Goal: Find specific page/section: Find specific page/section

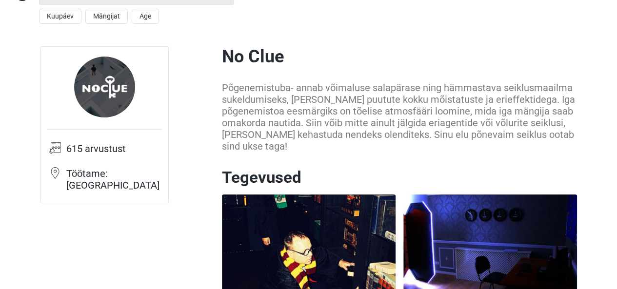
scroll to position [49, 0]
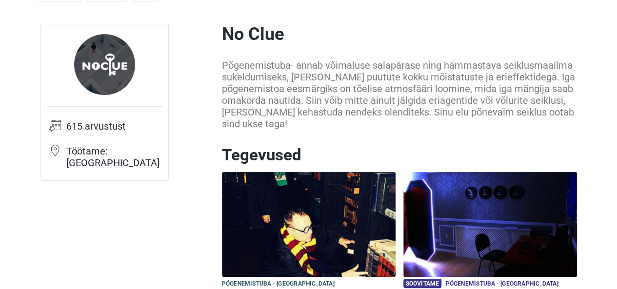
click at [55, 126] on icon at bounding box center [55, 126] width 12 height 12
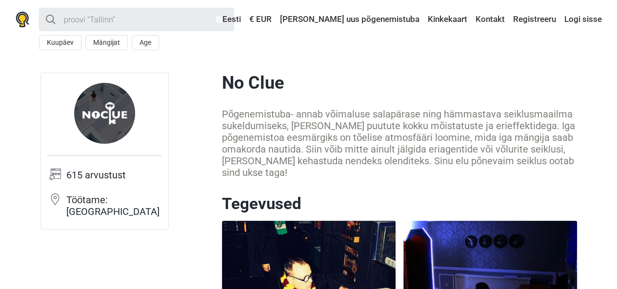
click at [97, 174] on td "615 arvustust" at bounding box center [114, 180] width 96 height 25
click at [135, 41] on button "Age" at bounding box center [145, 42] width 27 height 15
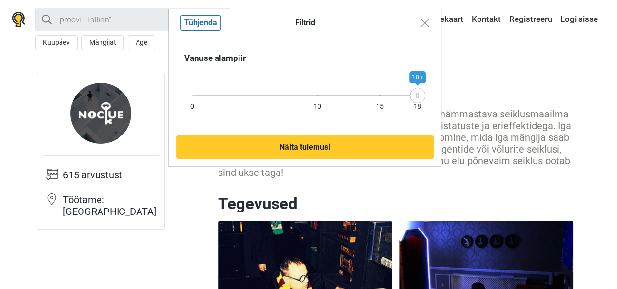
click at [317, 97] on div "0 10 15 18 18+" at bounding box center [304, 95] width 225 height 9
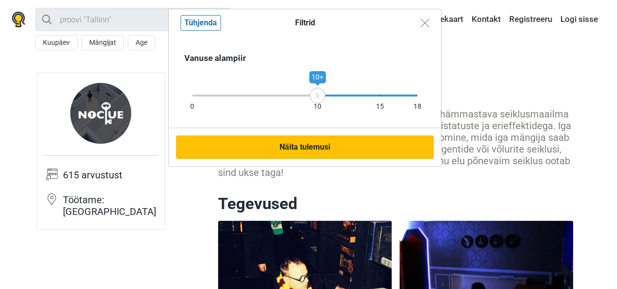
click at [312, 146] on button "Näita tulemusi" at bounding box center [305, 147] width 258 height 23
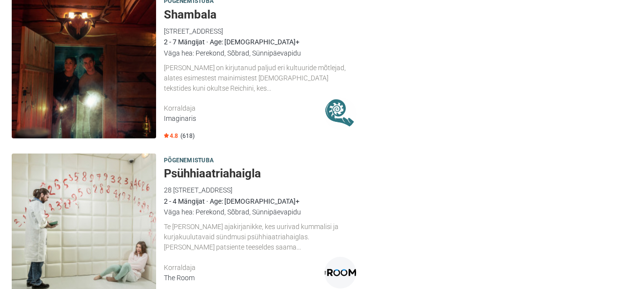
scroll to position [1561, 0]
